Goal: Task Accomplishment & Management: Use online tool/utility

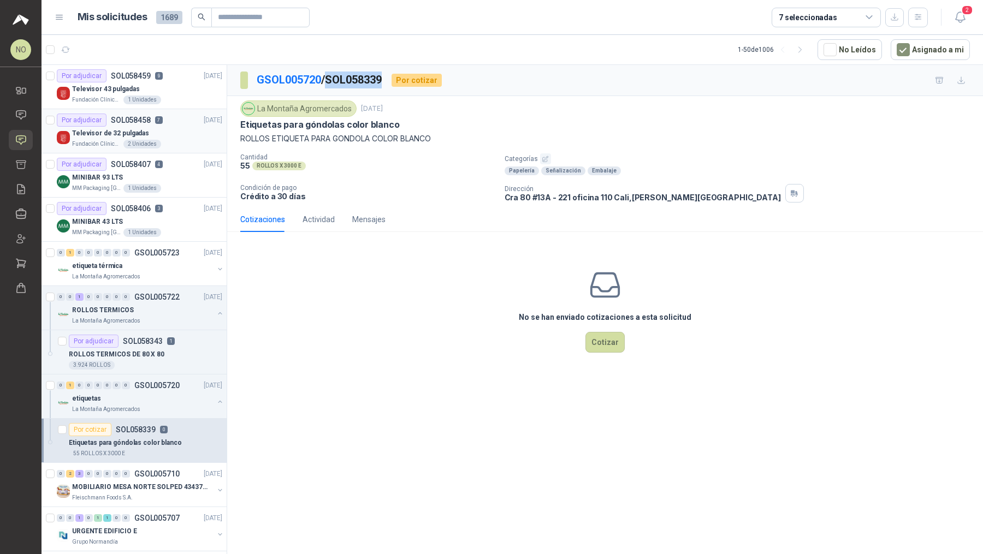
click at [166, 138] on div "Televisor de 32 pulgadas" at bounding box center [147, 133] width 150 height 13
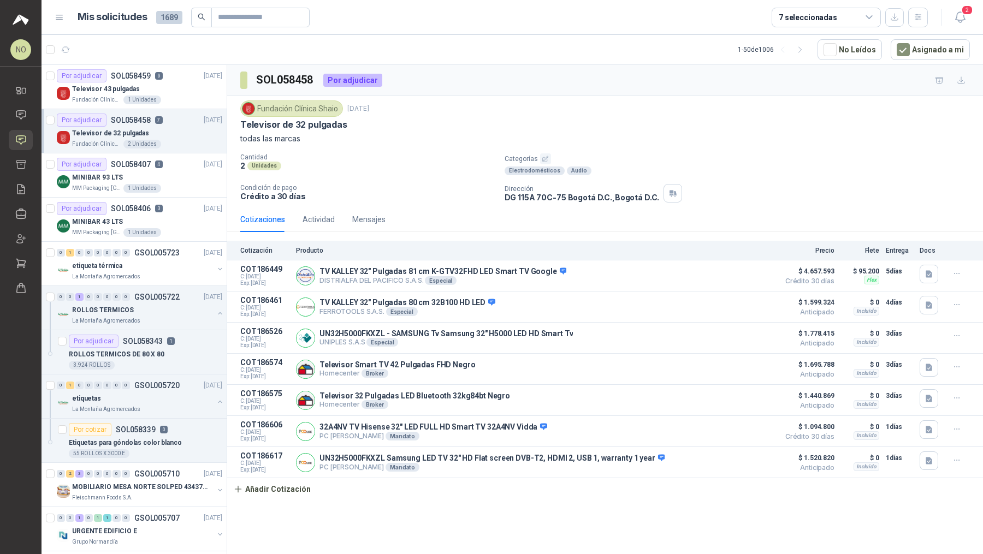
click at [606, 160] on p "Categorías" at bounding box center [741, 158] width 474 height 11
click at [668, 119] on div "Televisor de 32 pulgadas" at bounding box center [604, 124] width 729 height 11
click at [657, 103] on div "Fundación Clínica Shaio [DATE]" at bounding box center [604, 108] width 729 height 16
click at [181, 312] on div "ROLLOS TERMICOS" at bounding box center [142, 309] width 141 height 13
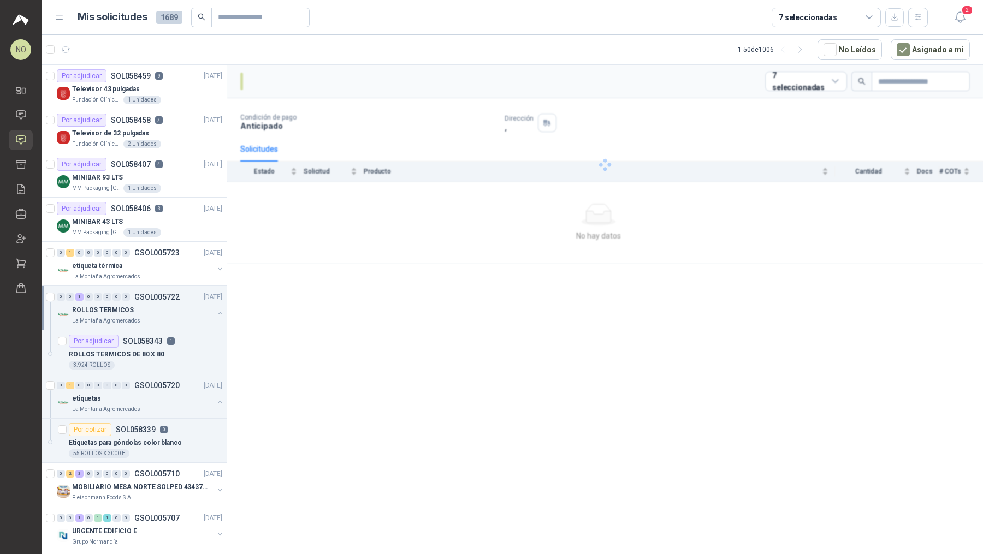
click at [181, 312] on div "ROLLOS TERMICOS" at bounding box center [142, 309] width 141 height 13
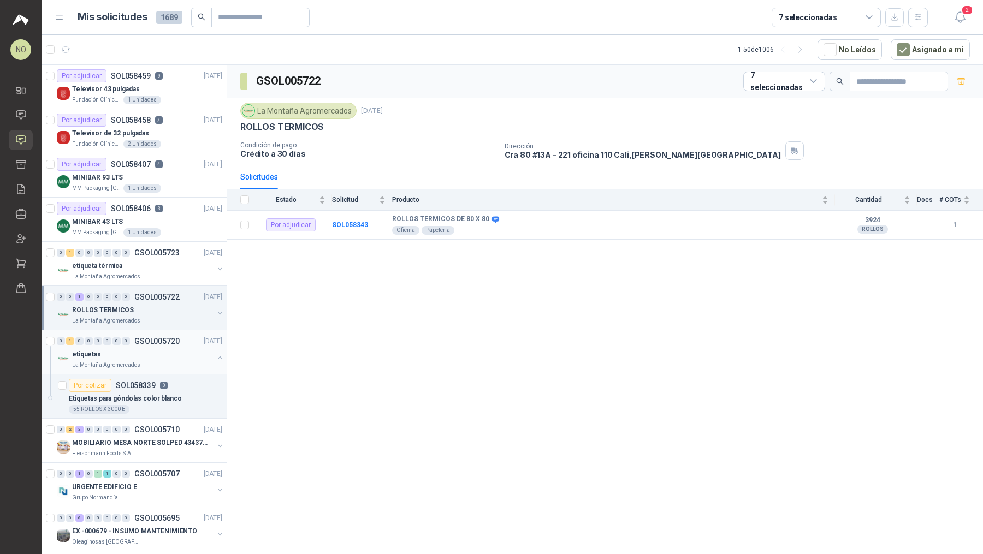
click at [164, 349] on div "etiquetas" at bounding box center [142, 354] width 141 height 13
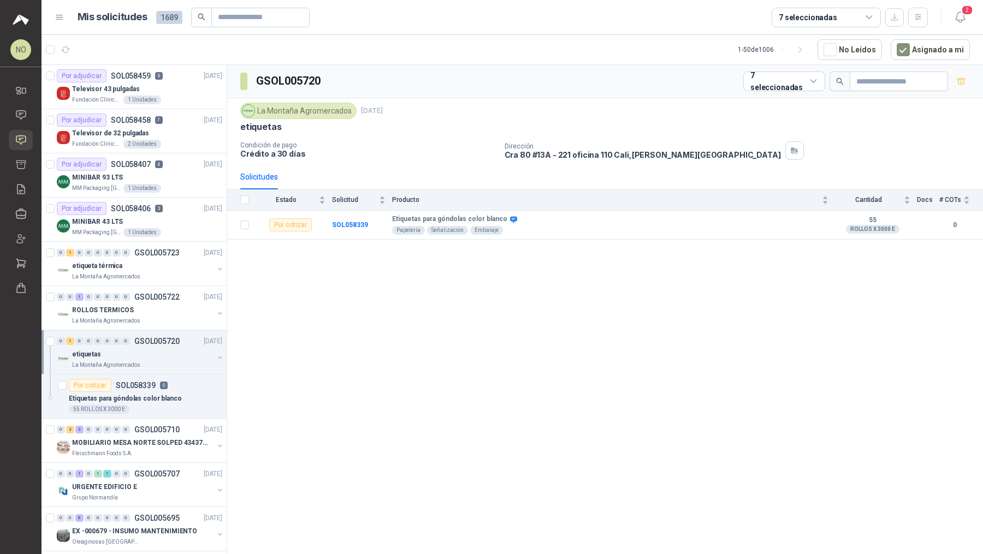
click at [164, 349] on div "etiquetas" at bounding box center [142, 354] width 141 height 13
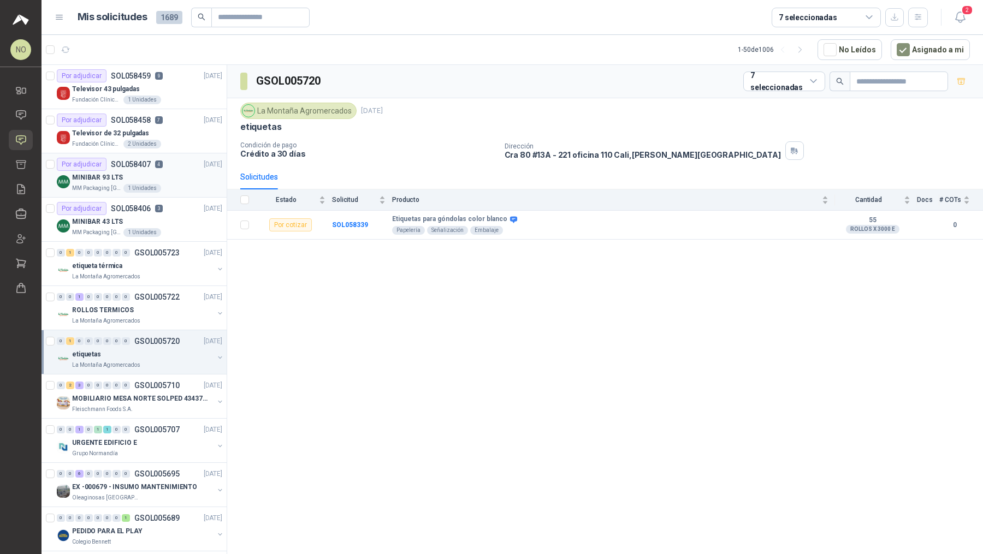
click at [78, 194] on article "Por adjudicar SOL058407 4 [DATE] MINIBAR 93 LTS MM Packaging Colombia 1 Unidades" at bounding box center [133, 175] width 185 height 44
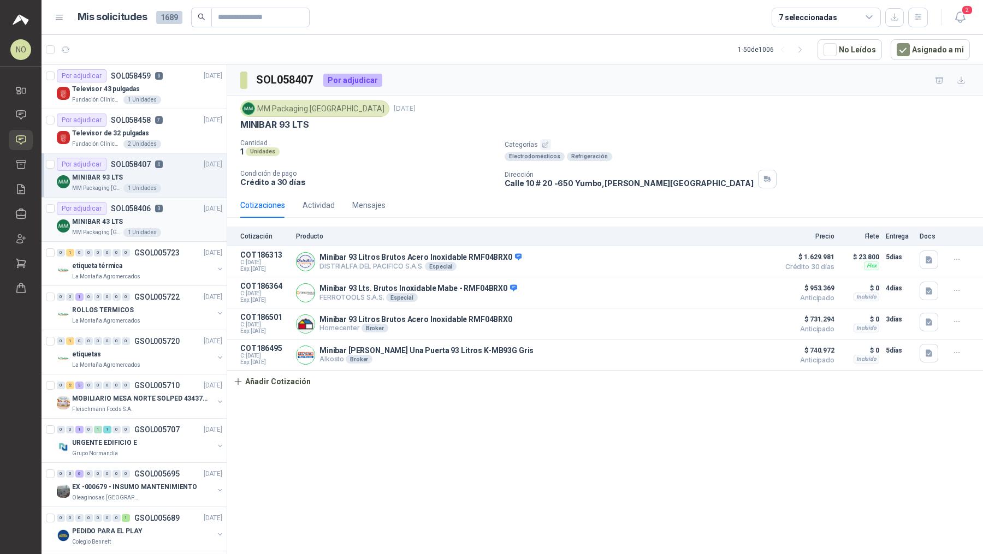
click at [103, 228] on p "MM Packaging [GEOGRAPHIC_DATA]" at bounding box center [96, 232] width 49 height 9
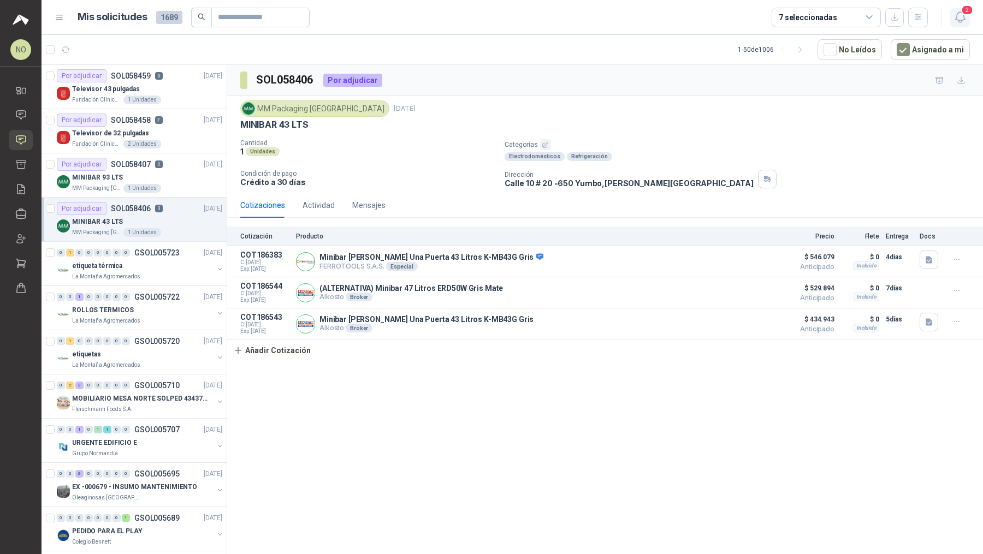
click at [962, 15] on icon "button" at bounding box center [960, 17] width 14 height 14
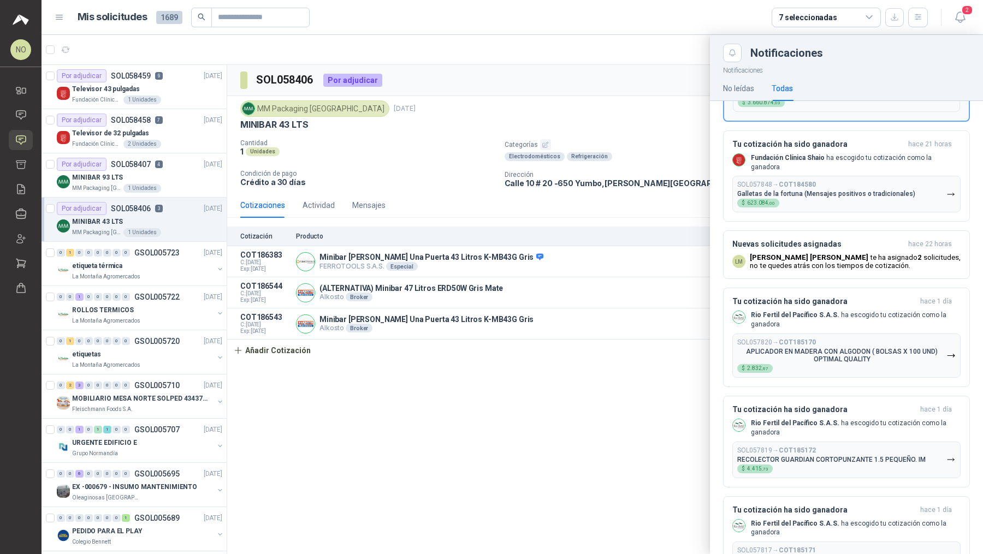
scroll to position [159, 0]
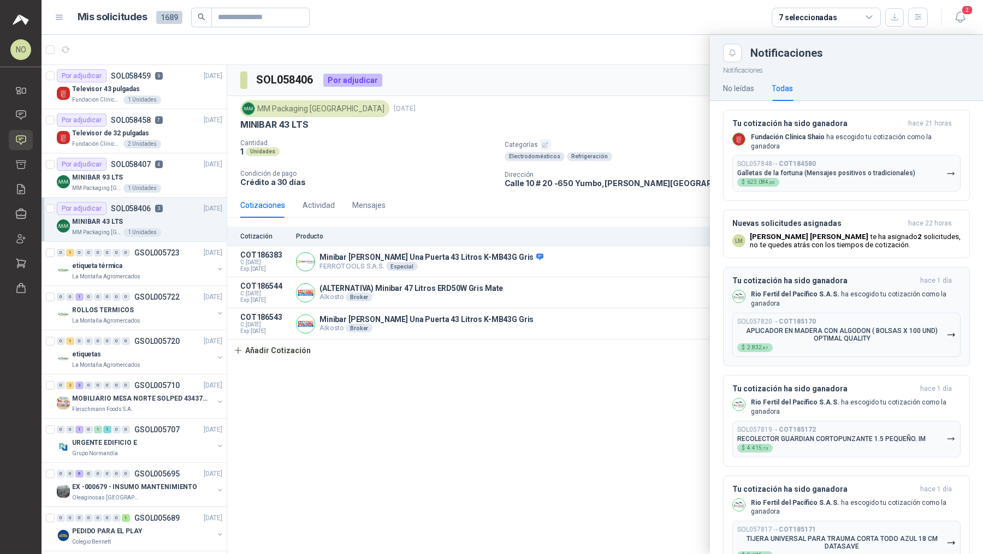
click at [824, 318] on div "SOL057820 → COT185170 APLICADOR EN MADERA CON ALGODON ( BOLSAS X 100 UND) OPTIM…" at bounding box center [841, 335] width 209 height 34
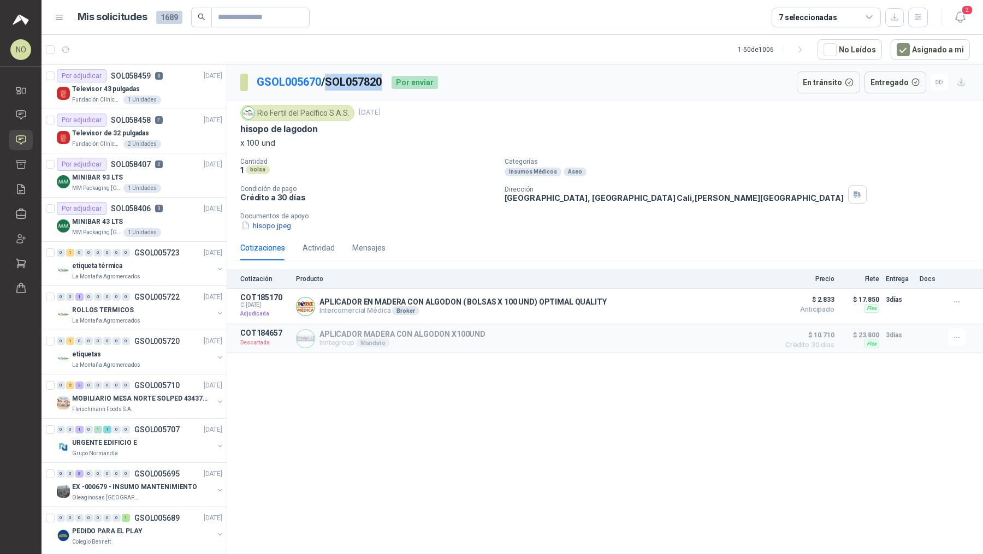
drag, startPoint x: 332, startPoint y: 80, endPoint x: 392, endPoint y: 84, distance: 60.2
click at [392, 84] on div "GSOL005670 / SOL057820 Por enviar" at bounding box center [339, 83] width 198 height 22
copy p "SOL057820"
click at [959, 19] on icon "button" at bounding box center [960, 17] width 14 height 14
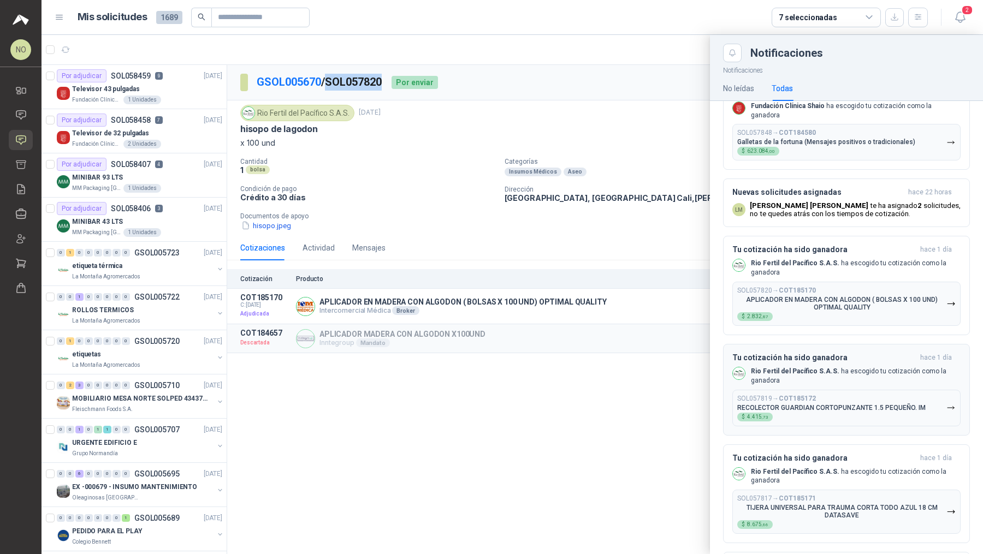
scroll to position [189, 0]
click at [800, 407] on div "SOL057819 → COT185172 RECOLECTOR GUARDIAN CORTOPUNZANTE 1.5 PEQUEÑO. IM $ 4.415…" at bounding box center [831, 408] width 188 height 27
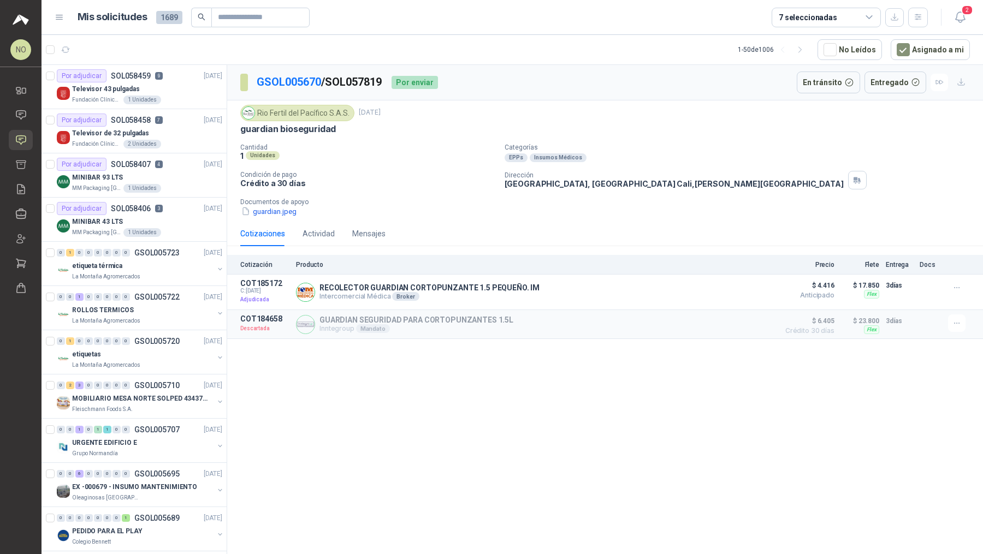
drag, startPoint x: 329, startPoint y: 81, endPoint x: 388, endPoint y: 80, distance: 59.0
click at [383, 80] on p "GSOL005670 / SOL057819" at bounding box center [320, 82] width 126 height 17
copy p "SOL057819"
click at [957, 19] on icon "button" at bounding box center [960, 17] width 14 height 14
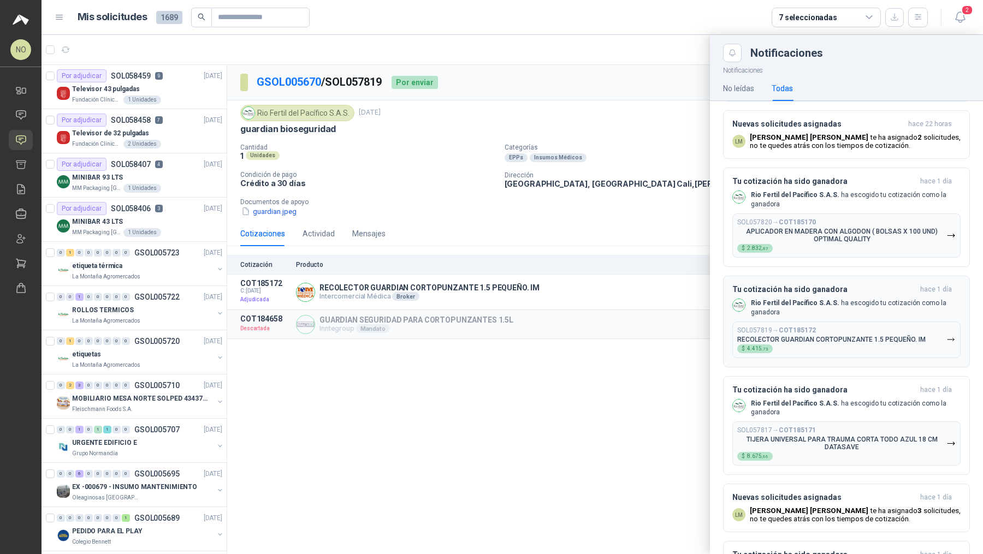
scroll to position [263, 0]
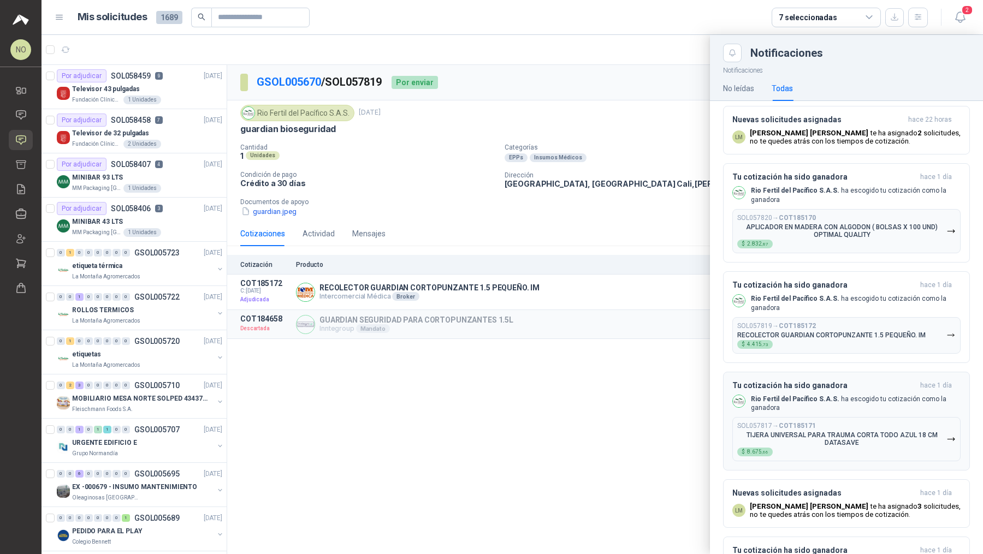
click at [832, 431] on p "TIJERA UNIVERSAL PARA TRAUMA CORTA TODO AZUL 18 CM DATASAVE" at bounding box center [841, 438] width 209 height 15
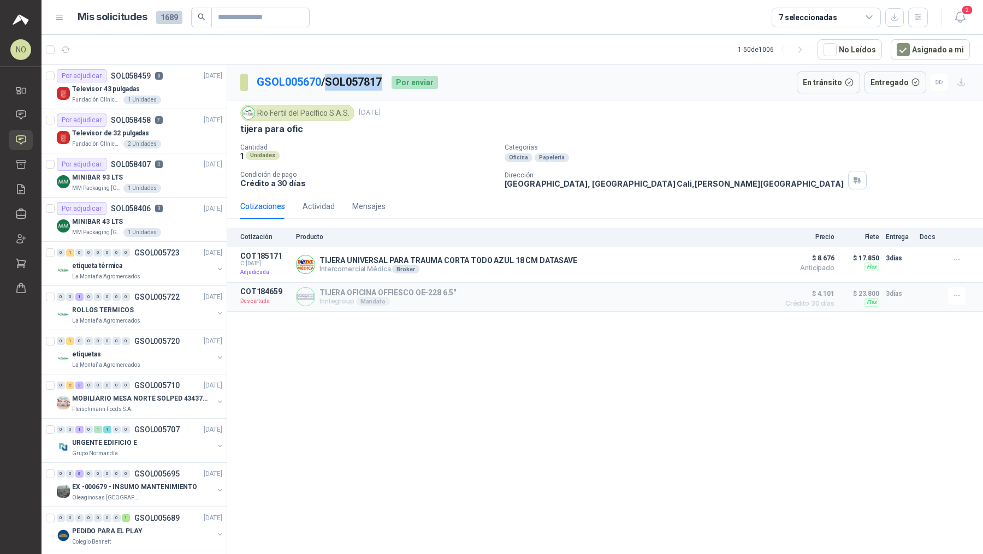
drag, startPoint x: 331, startPoint y: 80, endPoint x: 388, endPoint y: 82, distance: 56.2
click at [383, 82] on p "GSOL005670 / SOL057817" at bounding box center [320, 82] width 126 height 17
copy p "SOL057817"
click at [958, 14] on icon "button" at bounding box center [960, 17] width 14 height 14
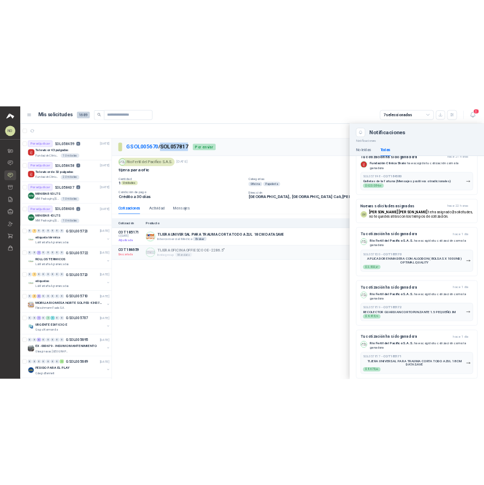
scroll to position [322, 0]
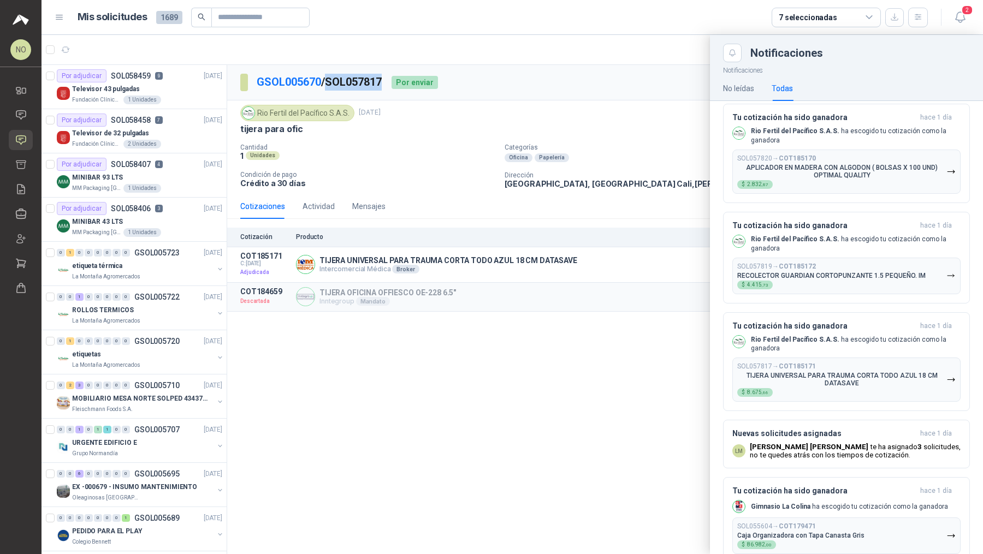
click at [251, 82] on div at bounding box center [511, 294] width 941 height 519
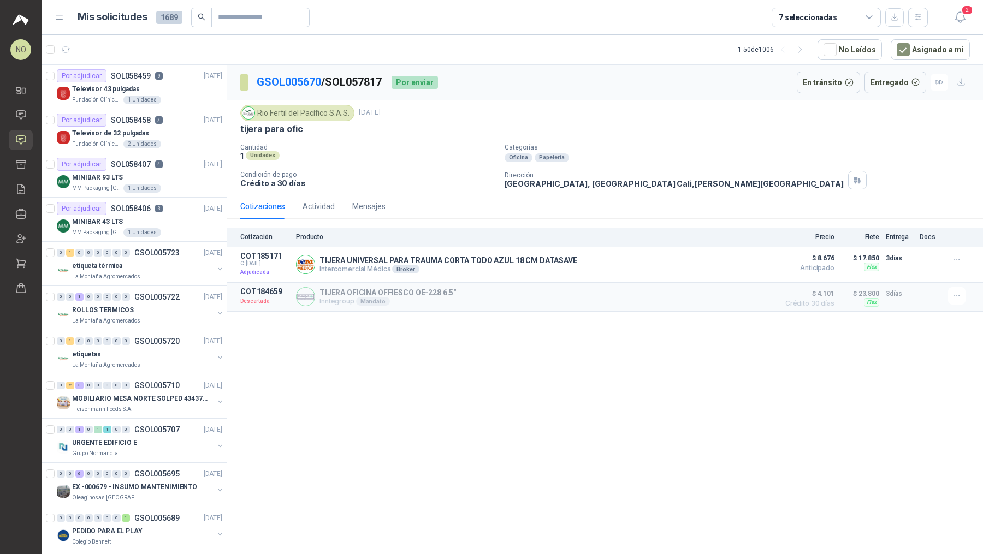
drag, startPoint x: 251, startPoint y: 82, endPoint x: 322, endPoint y: 84, distance: 71.0
drag, startPoint x: 253, startPoint y: 79, endPoint x: 322, endPoint y: 79, distance: 68.2
click at [322, 79] on section "GSOL005670 / SOL057817" at bounding box center [311, 82] width 142 height 17
copy link "GSOL005670"
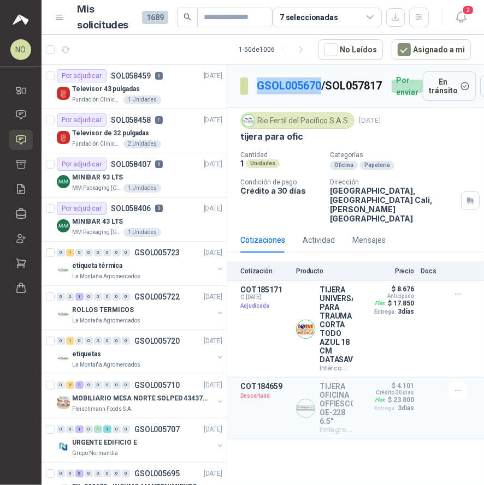
click at [287, 86] on p "GSOL005670 / SOL057817" at bounding box center [320, 86] width 126 height 17
click at [285, 81] on link "GSOL005670" at bounding box center [289, 85] width 64 height 13
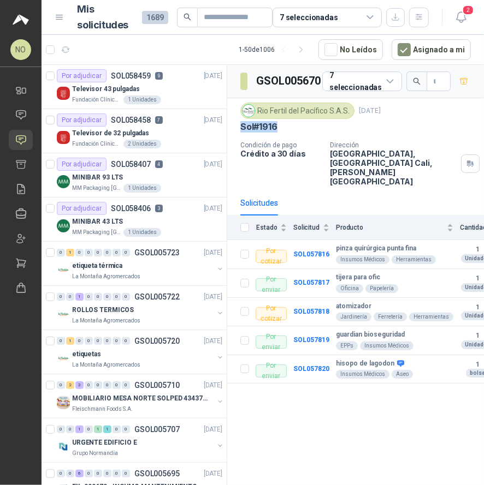
drag, startPoint x: 240, startPoint y: 126, endPoint x: 283, endPoint y: 126, distance: 42.6
click at [283, 126] on div "Sol#1916" at bounding box center [355, 126] width 230 height 11
copy p "Sol#1916"
click at [465, 20] on icon "button" at bounding box center [461, 17] width 14 height 14
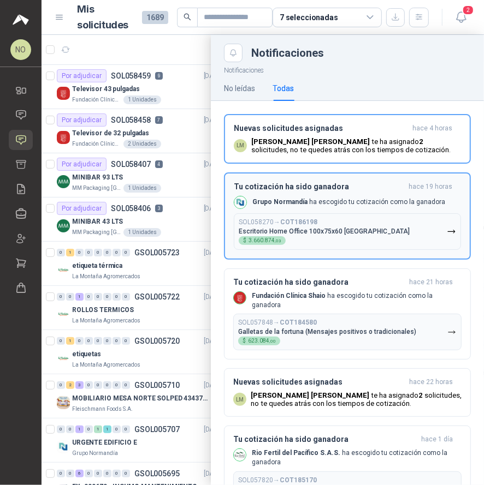
click at [316, 202] on p "Grupo [PERSON_NAME] ha escogido tu cotización como la ganadora" at bounding box center [348, 202] width 193 height 9
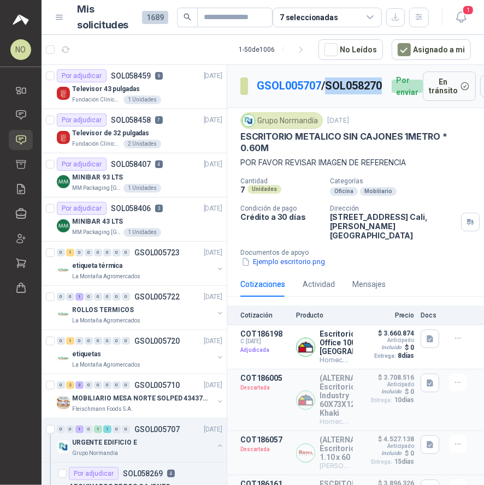
drag, startPoint x: 264, startPoint y: 97, endPoint x: 319, endPoint y: 100, distance: 55.7
click at [319, 94] on p "GSOL005707 / SOL058270" at bounding box center [320, 86] width 126 height 17
copy p "SOL058270"
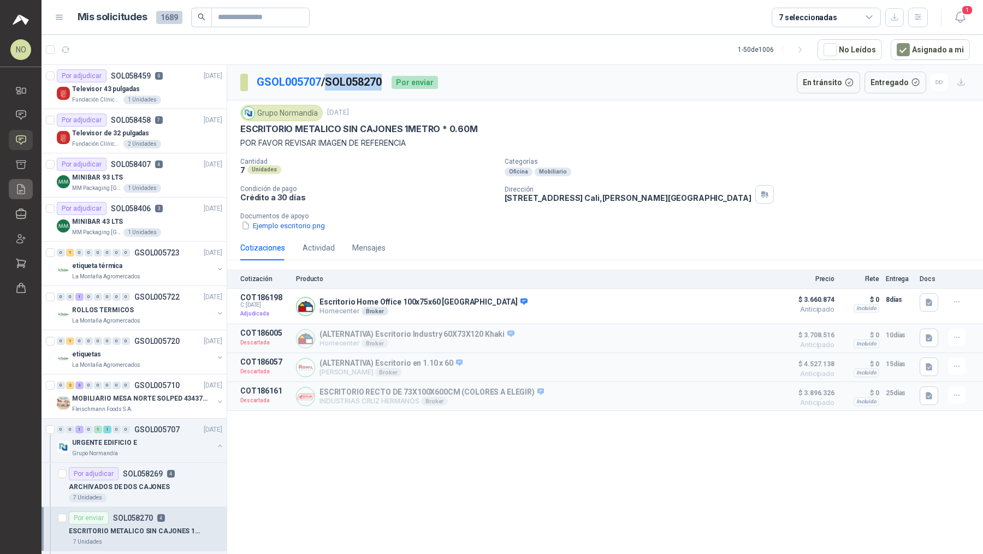
click at [16, 187] on icon at bounding box center [20, 188] width 11 height 11
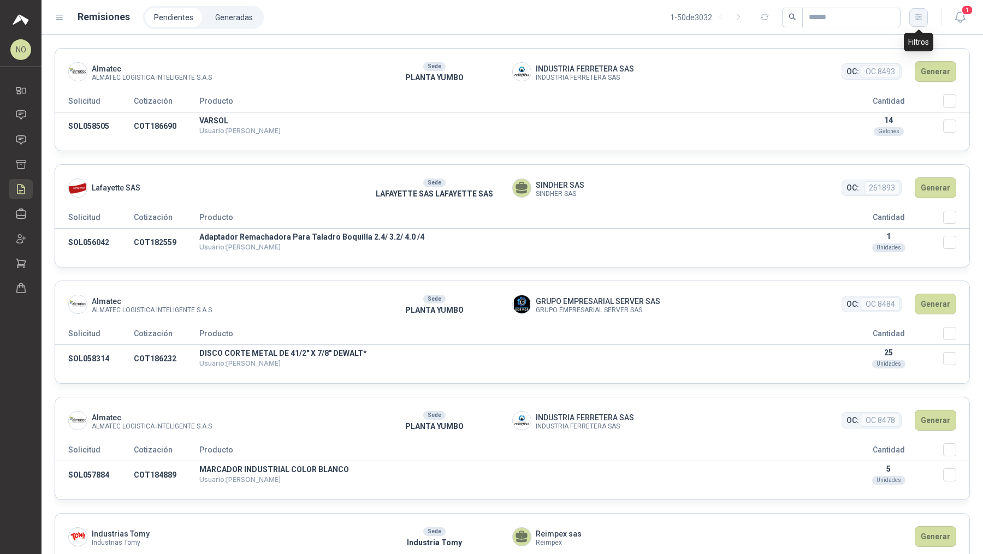
click at [916, 23] on button "button" at bounding box center [918, 17] width 19 height 19
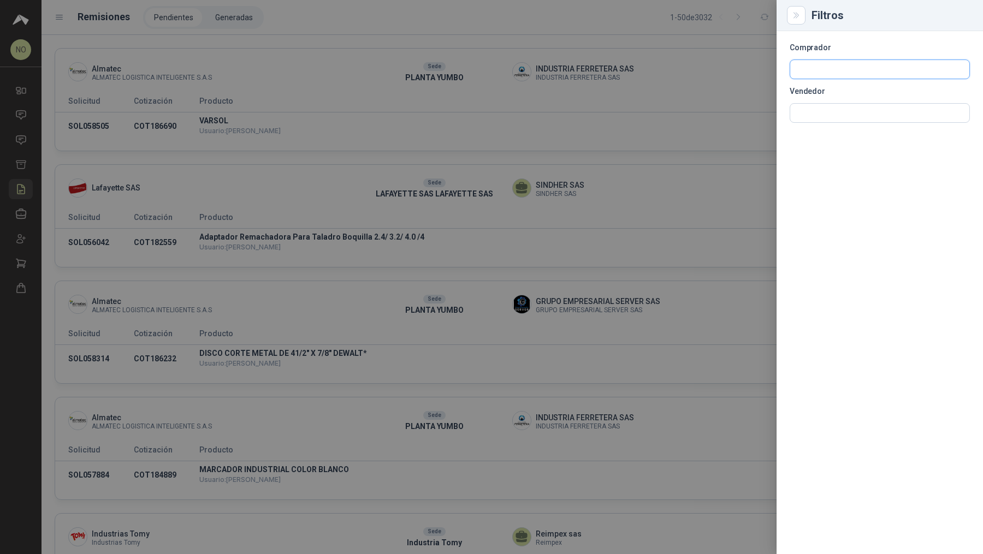
click at [843, 74] on input "text" at bounding box center [879, 69] width 179 height 19
type input "*******"
click at [848, 92] on p "KLARENS" at bounding box center [866, 93] width 102 height 7
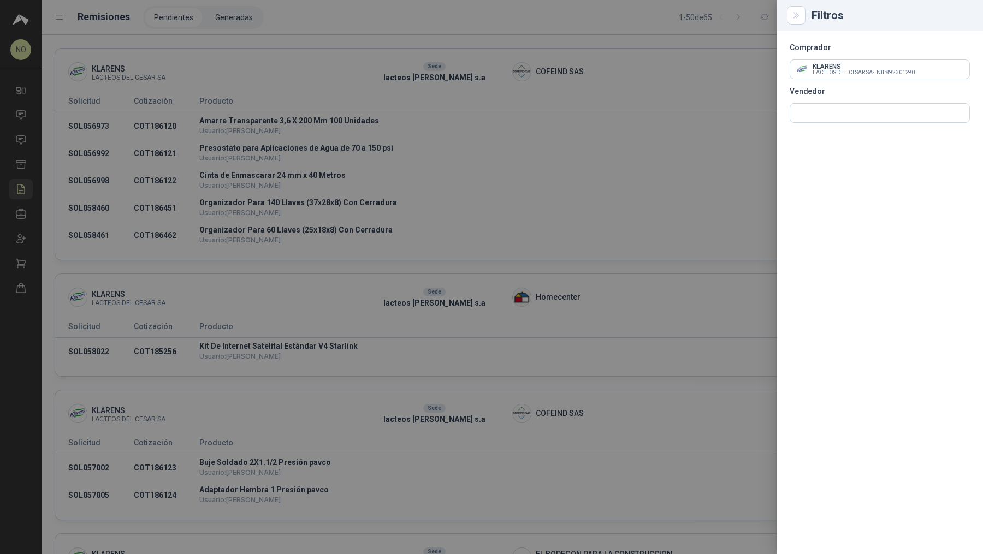
click at [587, 89] on div at bounding box center [491, 277] width 983 height 554
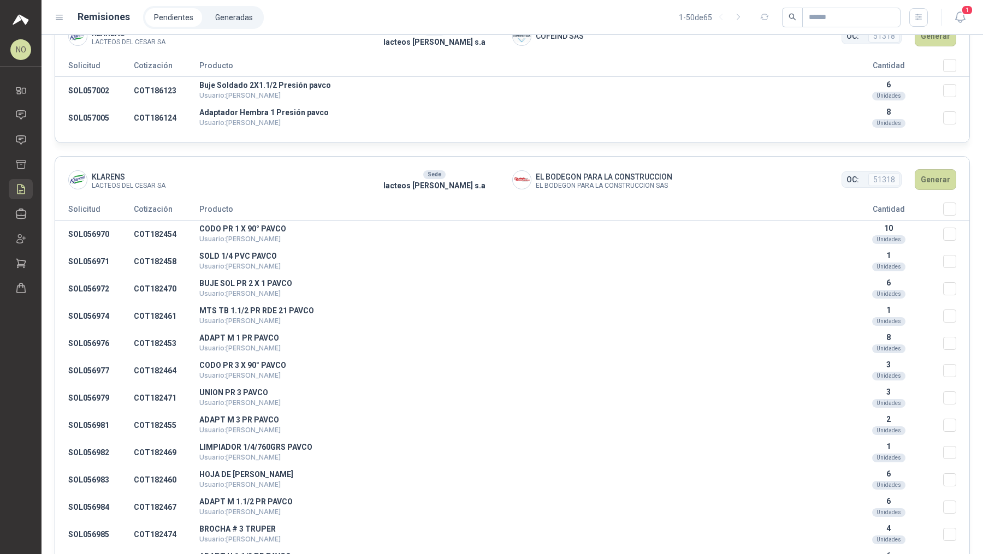
scroll to position [435, 0]
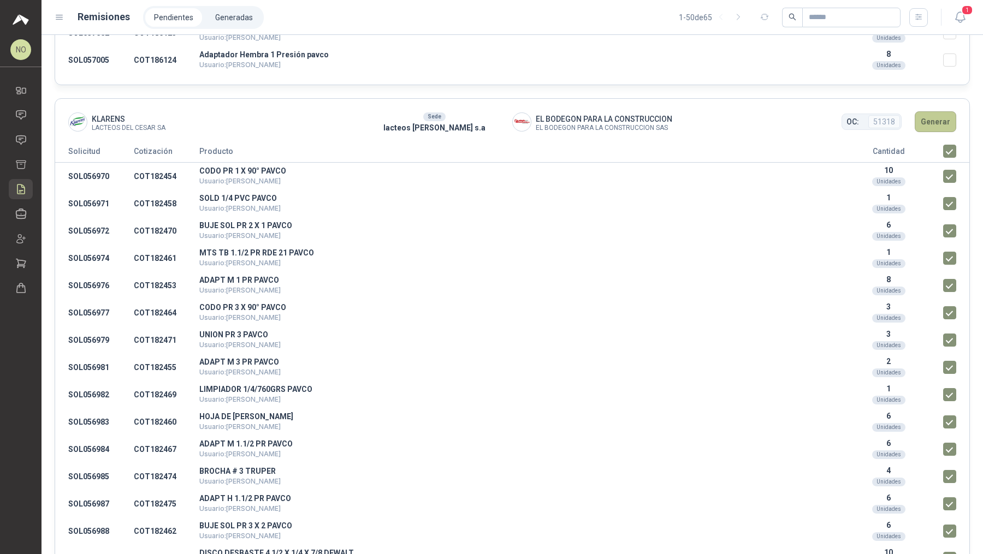
click at [927, 117] on button "Generar" at bounding box center [934, 121] width 41 height 21
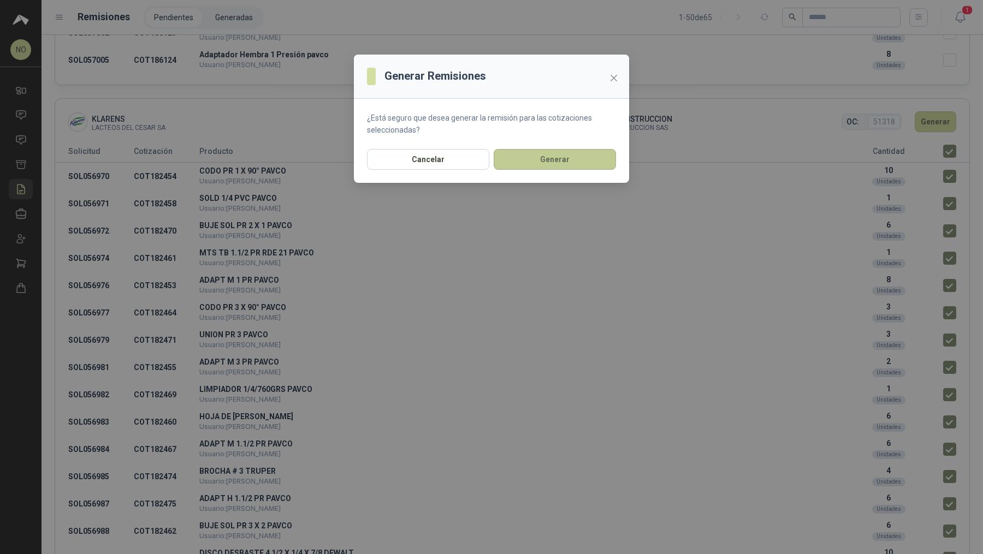
click at [556, 159] on button "Generar" at bounding box center [554, 159] width 122 height 21
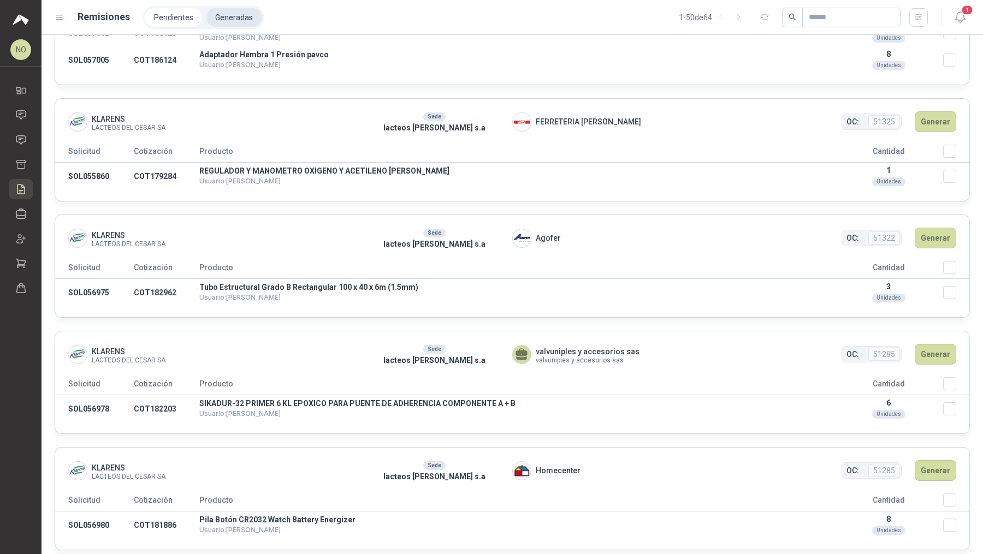
click at [242, 24] on li "Generadas" at bounding box center [233, 17] width 55 height 19
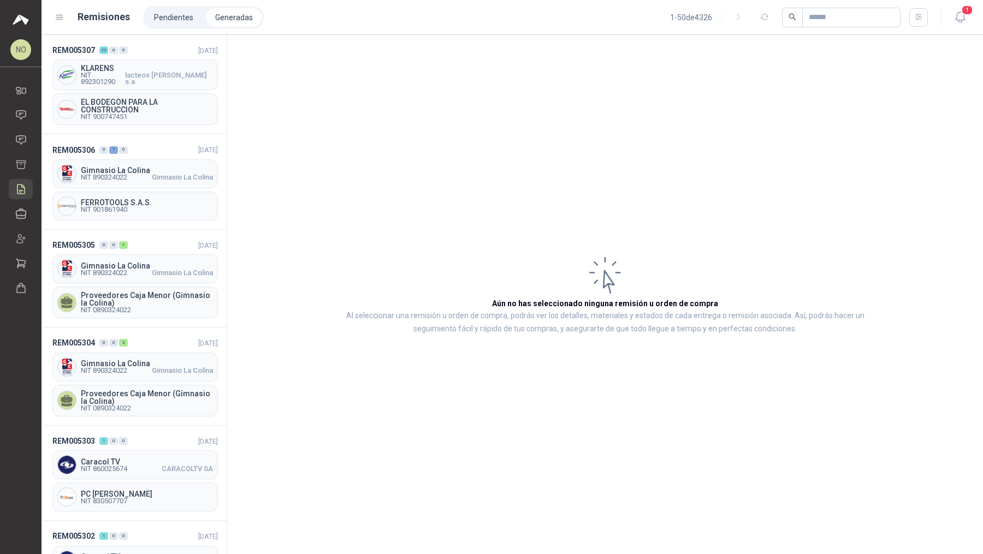
click at [166, 93] on div "EL BODEGON PARA LA CONSTRUCCION NIT 900747451" at bounding box center [134, 109] width 165 height 32
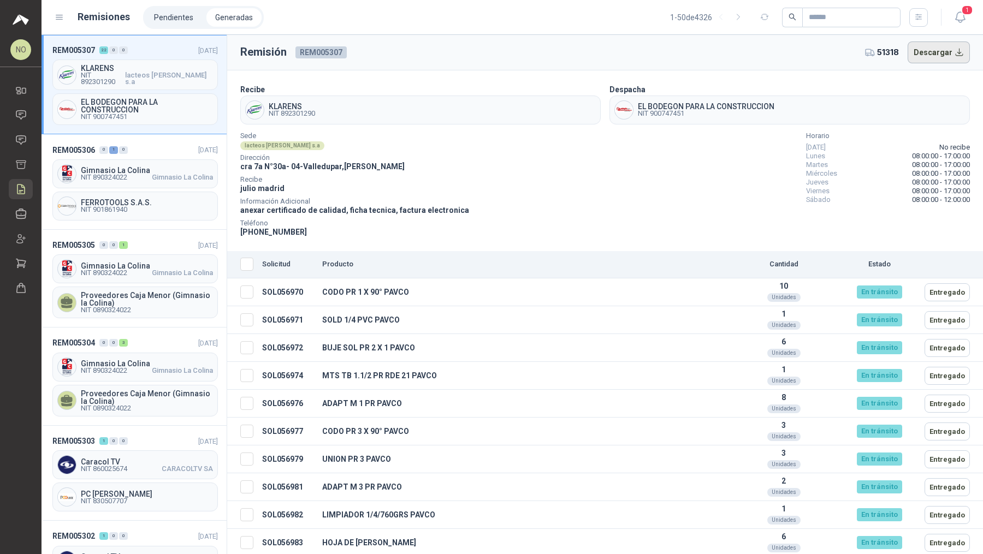
click at [925, 55] on button "Descargar" at bounding box center [938, 52] width 63 height 22
click at [21, 139] on icon at bounding box center [20, 139] width 11 height 11
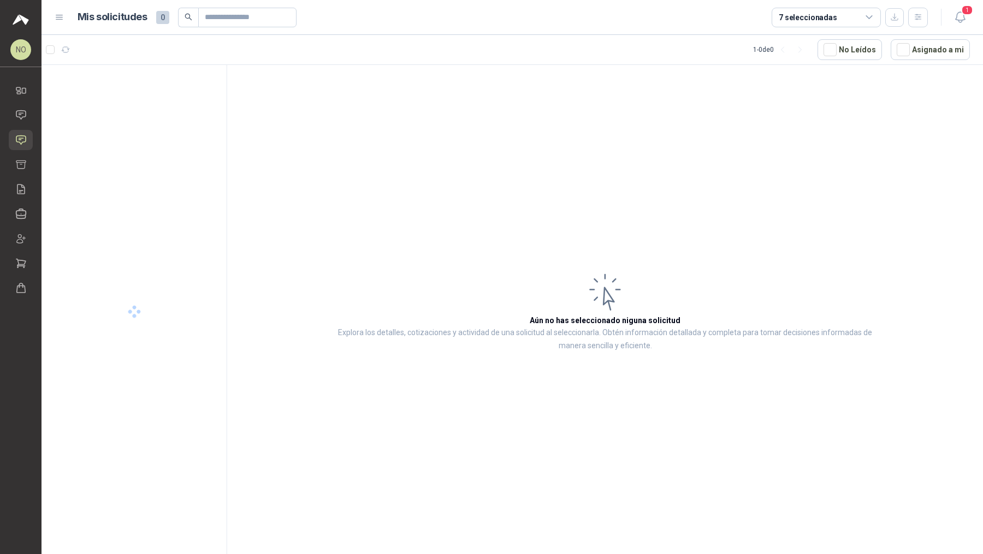
click at [21, 139] on icon at bounding box center [20, 139] width 11 height 11
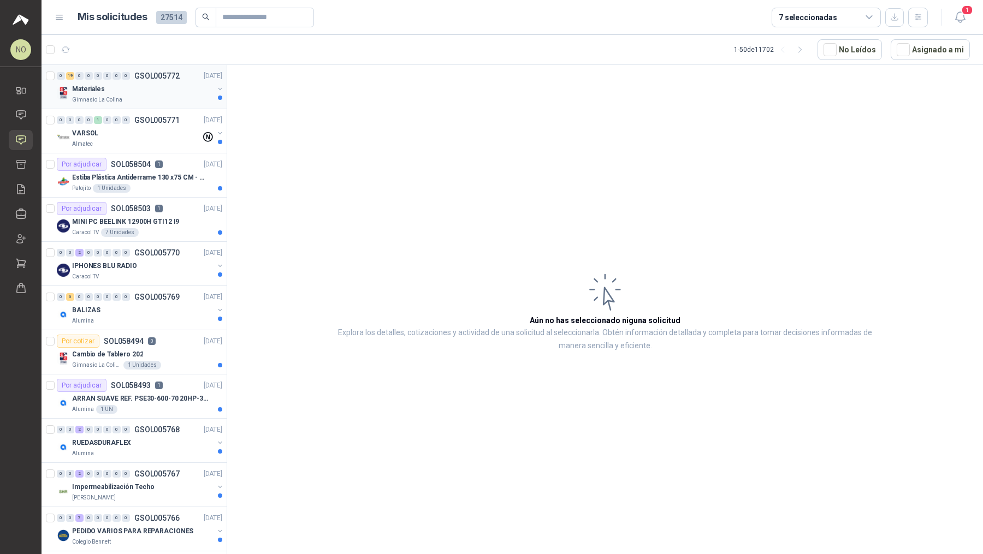
click at [169, 88] on div "Materiales" at bounding box center [142, 88] width 141 height 13
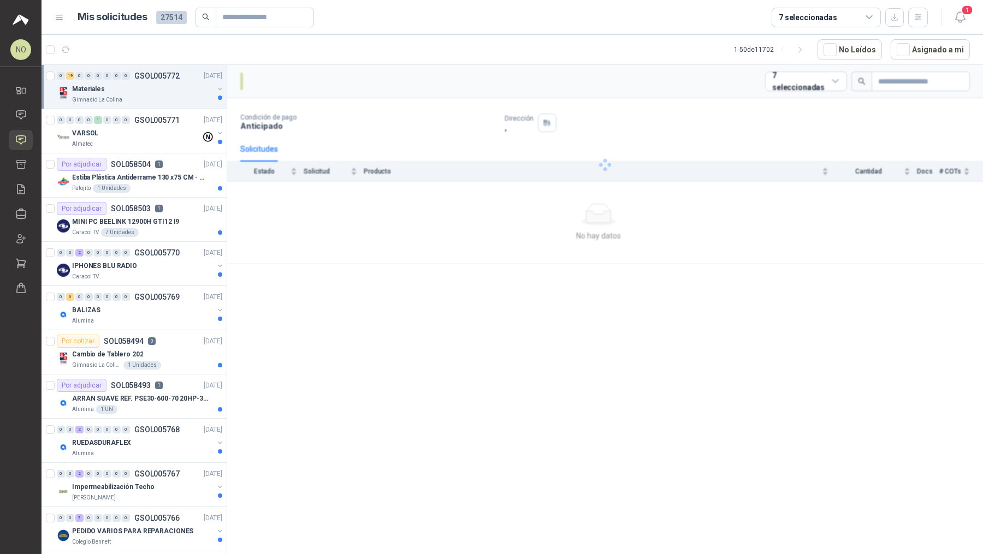
click at [169, 88] on div "Materiales" at bounding box center [142, 88] width 141 height 13
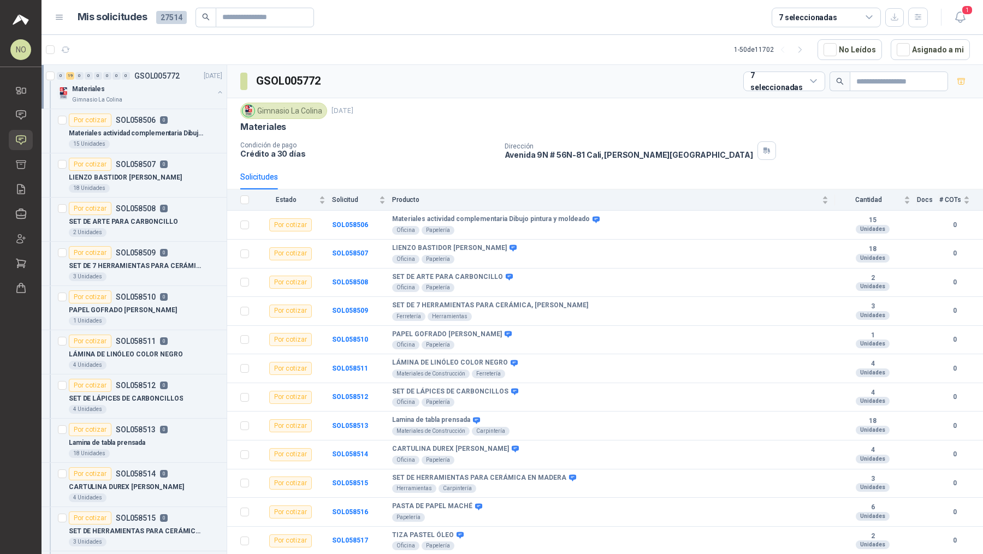
click at [169, 88] on div "Materiales" at bounding box center [142, 88] width 141 height 13
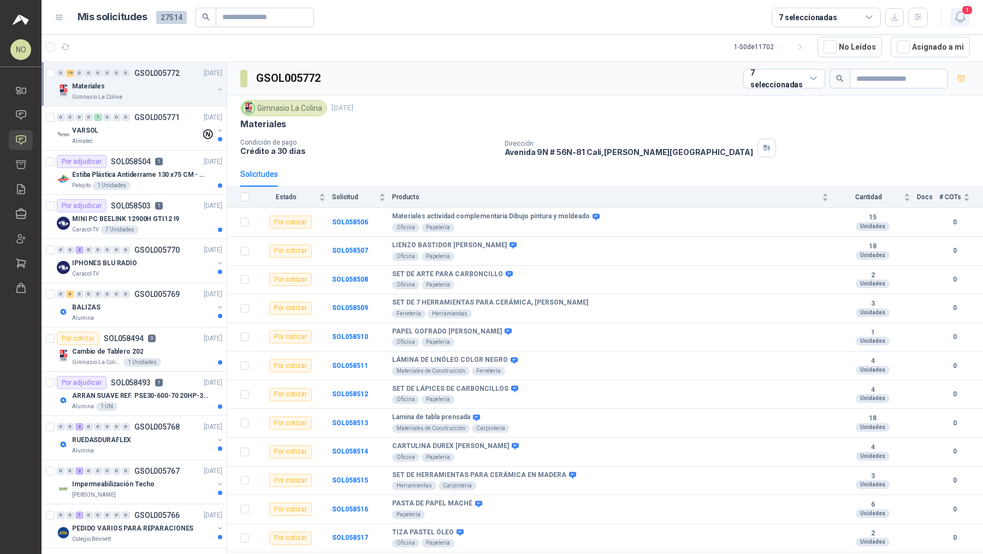
click at [956, 17] on icon "button" at bounding box center [960, 17] width 14 height 14
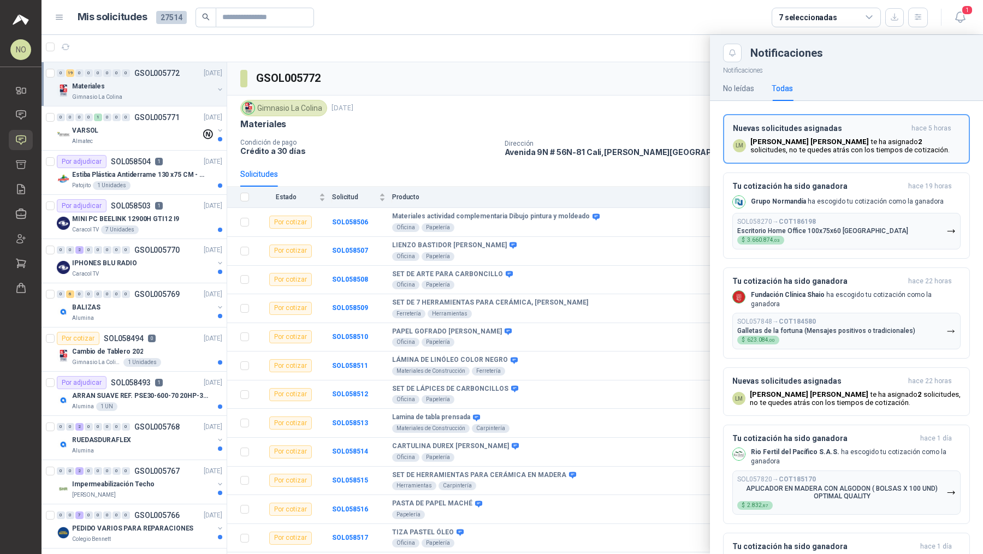
click at [795, 128] on h3 "Nuevas solicitudes asignadas" at bounding box center [820, 128] width 174 height 9
